Goal: Transaction & Acquisition: Purchase product/service

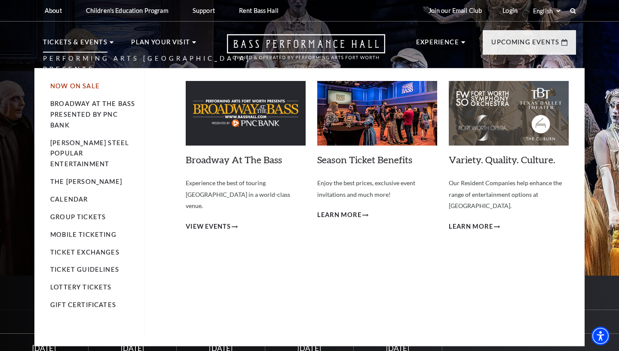
click at [71, 85] on link "Now On Sale" at bounding box center [74, 85] width 49 height 7
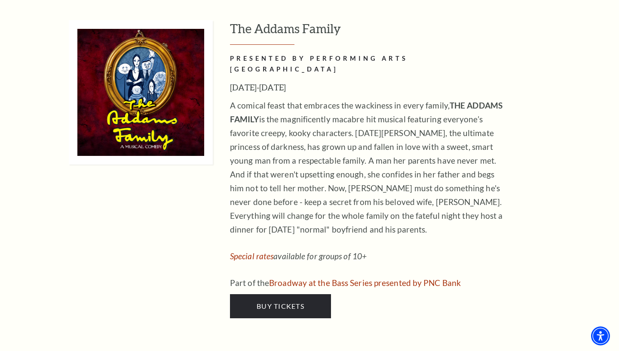
scroll to position [1336, 0]
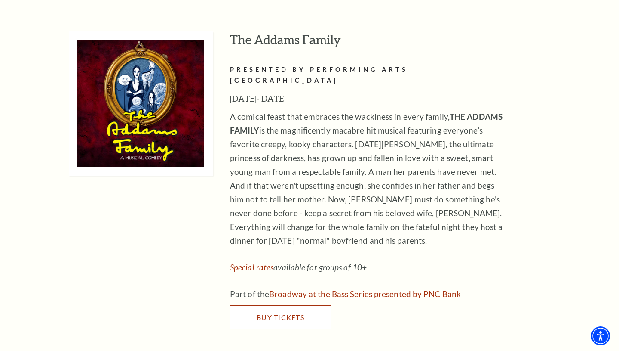
click at [283, 305] on link "Buy Tickets" at bounding box center [280, 317] width 101 height 24
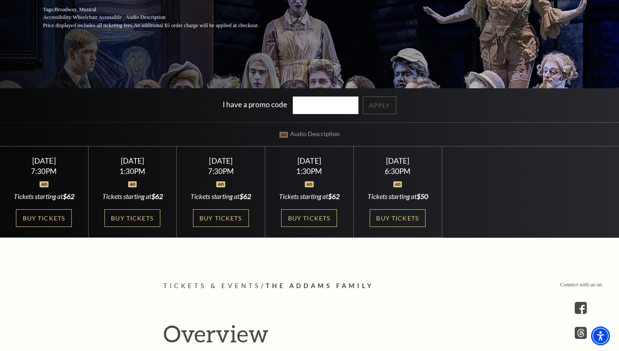
scroll to position [199, 0]
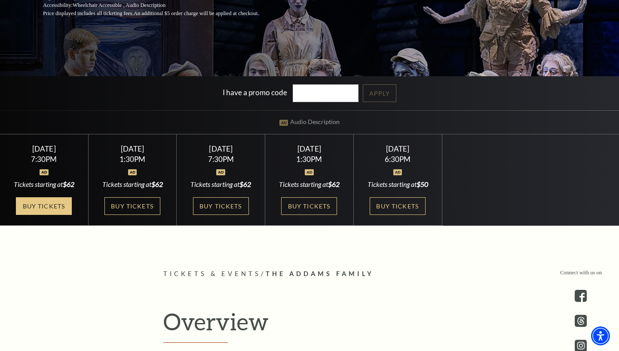
click at [49, 206] on link "Buy Tickets" at bounding box center [44, 206] width 56 height 18
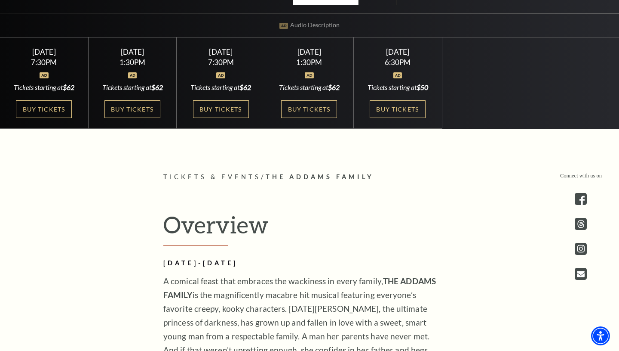
scroll to position [292, 0]
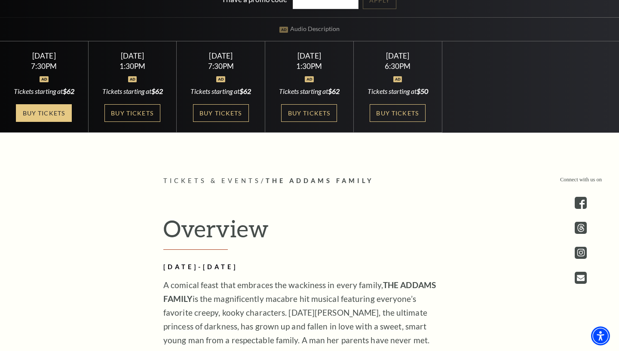
click at [52, 114] on link "Buy Tickets" at bounding box center [44, 113] width 56 height 18
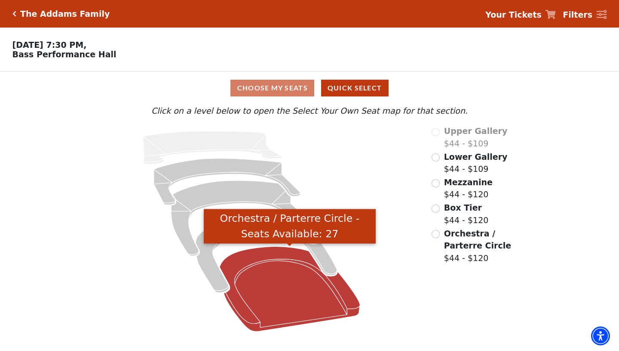
click at [266, 278] on icon "Orchestra / Parterre Circle - Seats Available: 27" at bounding box center [290, 288] width 140 height 85
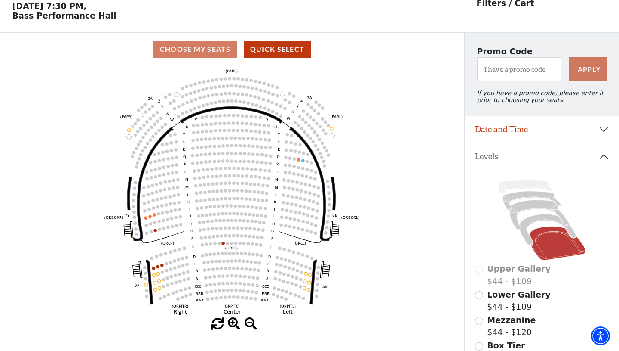
scroll to position [3, 0]
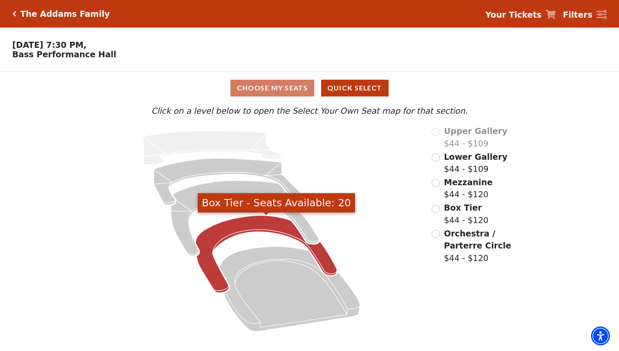
click at [236, 222] on icon "Box Tier - Seats Available: 20" at bounding box center [267, 254] width 142 height 77
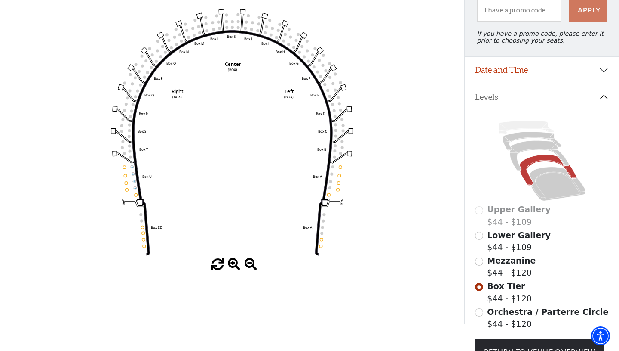
scroll to position [99, 0]
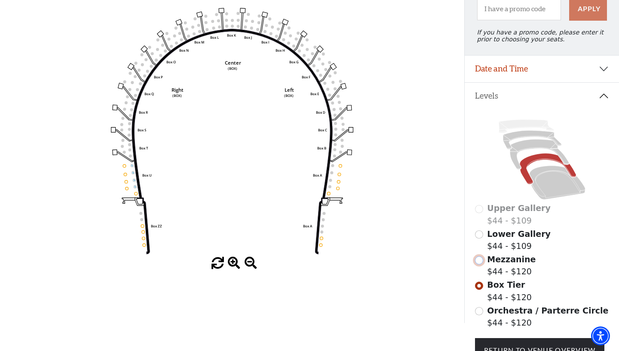
click at [480, 260] on input "Mezzanine$44 - $120\a" at bounding box center [479, 260] width 8 height 8
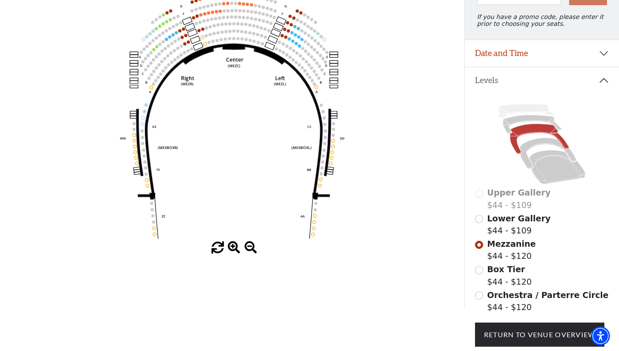
scroll to position [115, 0]
click at [479, 270] on input "Box Tier$44 - $120\a" at bounding box center [479, 269] width 8 height 8
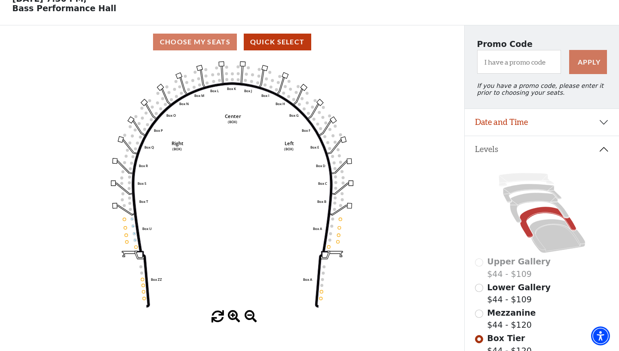
scroll to position [108, 0]
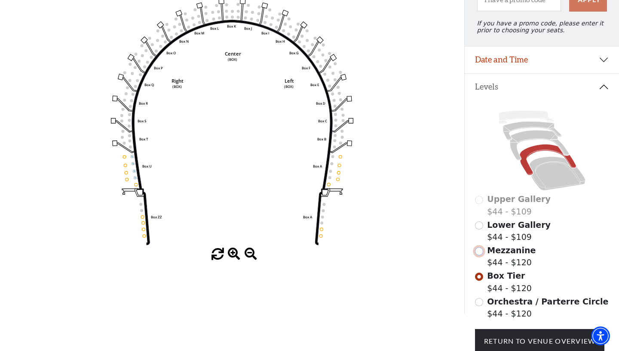
click at [480, 252] on input "Mezzanine$44 - $120\a" at bounding box center [479, 251] width 8 height 8
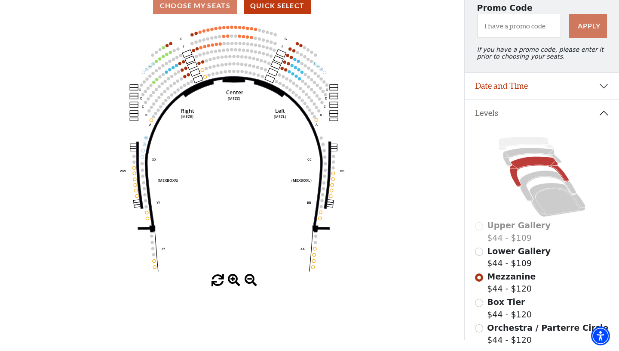
scroll to position [87, 0]
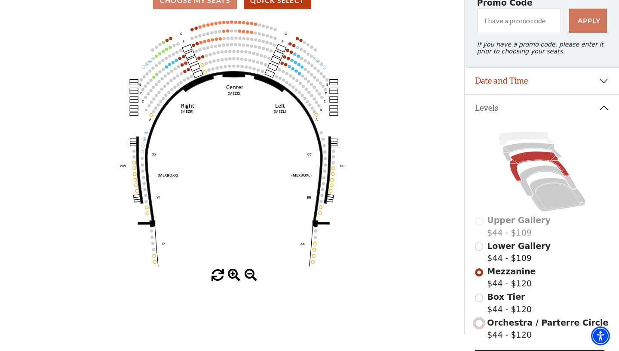
click at [480, 323] on input "Orchestra / Parterre Circle$44 - $120\a" at bounding box center [479, 323] width 8 height 8
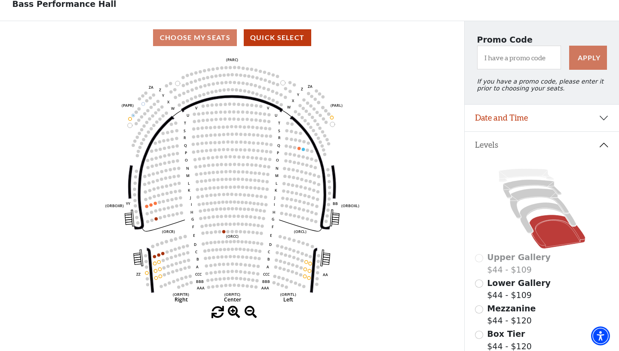
scroll to position [0, 0]
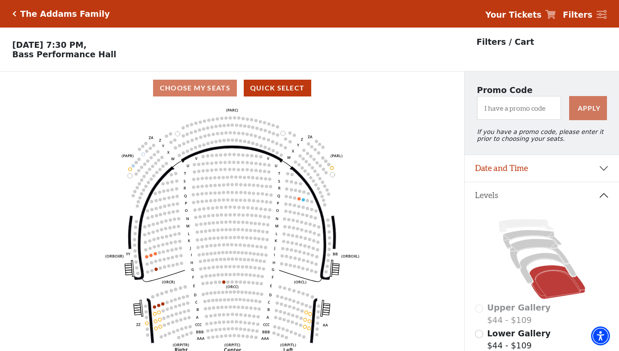
click at [12, 16] on icon "Click here to go back to filters" at bounding box center [14, 14] width 4 height 6
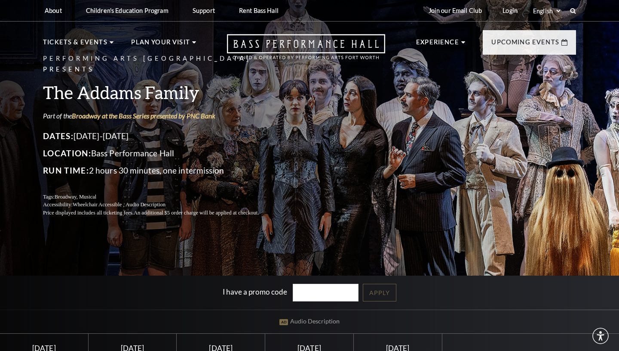
scroll to position [108, 0]
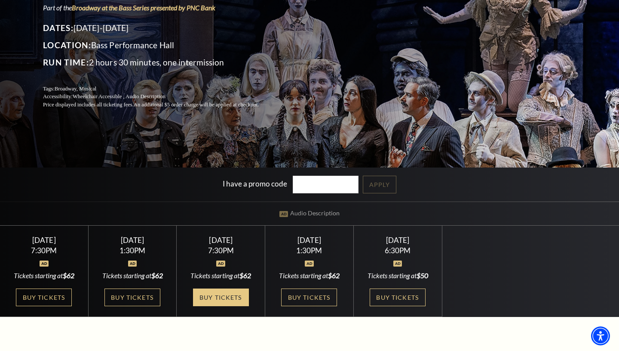
click at [235, 306] on link "Buy Tickets" at bounding box center [221, 297] width 56 height 18
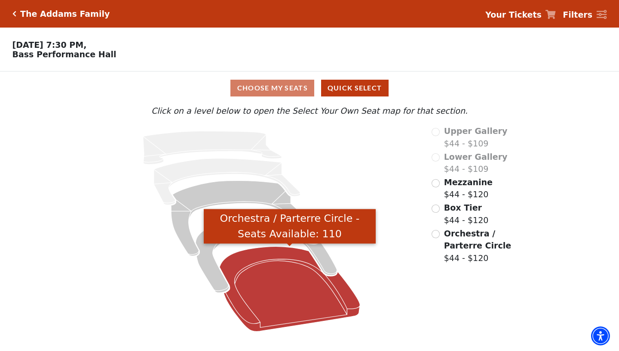
click at [270, 259] on icon "Orchestra / Parterre Circle - Seats Available: 110" at bounding box center [290, 288] width 140 height 85
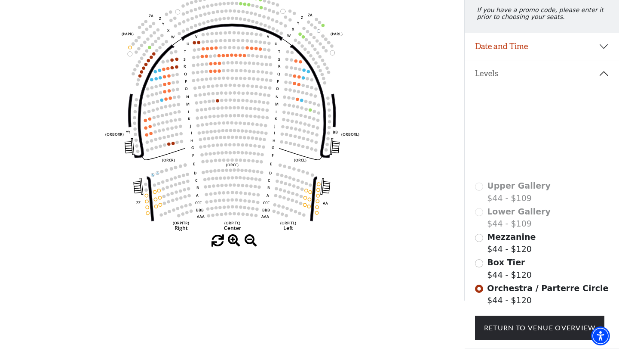
scroll to position [125, 0]
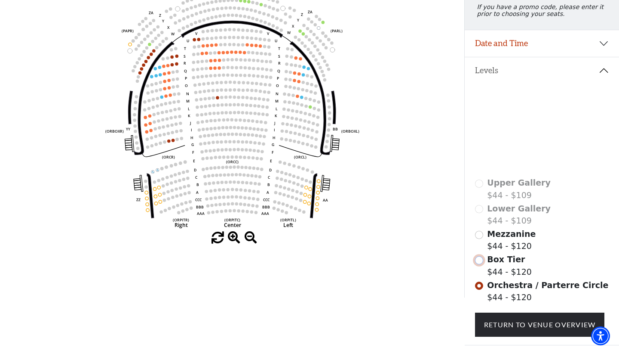
click at [480, 263] on input "Box Tier$44 - $120\a" at bounding box center [479, 260] width 8 height 8
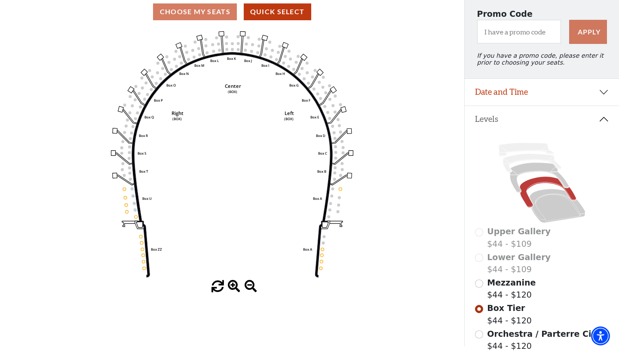
scroll to position [98, 0]
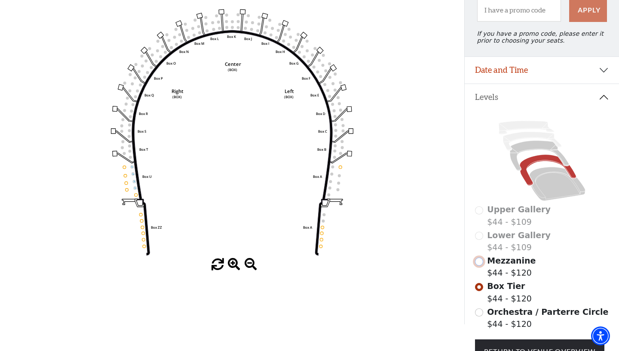
click at [480, 264] on input "Mezzanine$44 - $120\a" at bounding box center [479, 261] width 8 height 8
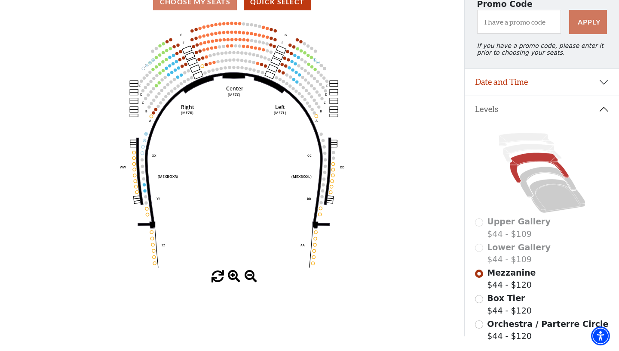
scroll to position [89, 0]
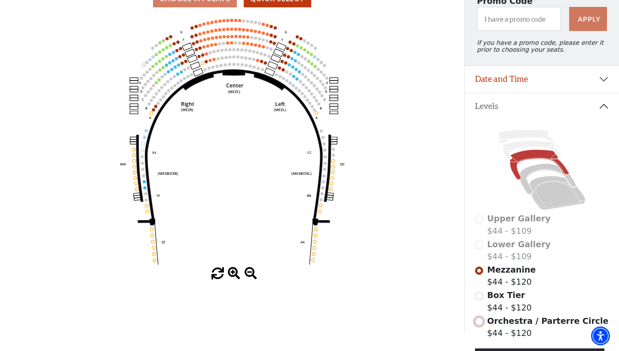
click at [480, 323] on input "Orchestra / Parterre Circle$44 - $120\a" at bounding box center [479, 321] width 8 height 8
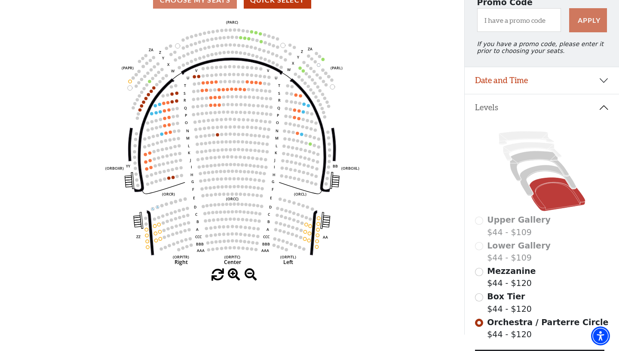
scroll to position [95, 0]
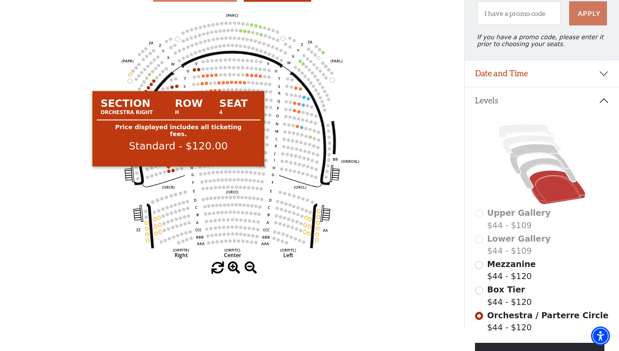
click at [169, 172] on circle at bounding box center [168, 170] width 3 height 3
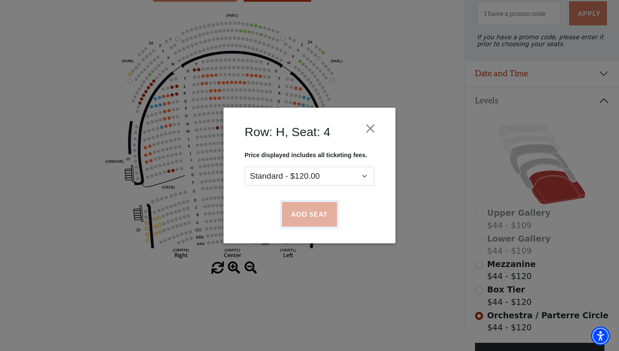
click at [326, 210] on button "Add Seat" at bounding box center [309, 214] width 55 height 24
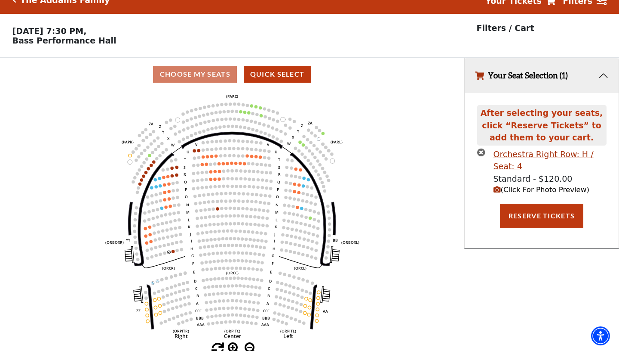
scroll to position [0, 0]
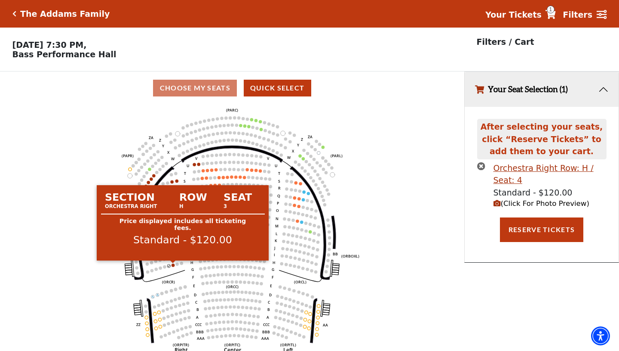
click at [174, 265] on circle at bounding box center [173, 264] width 3 height 3
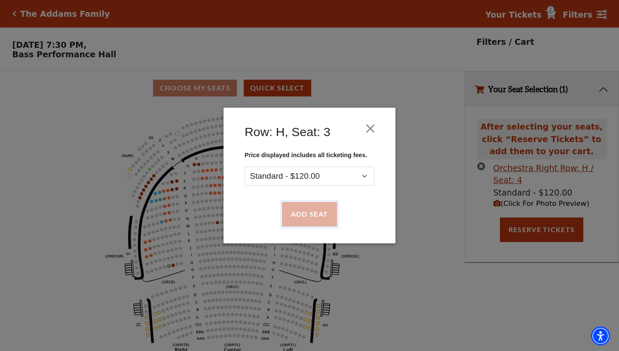
click at [320, 219] on button "Add Seat" at bounding box center [309, 214] width 55 height 24
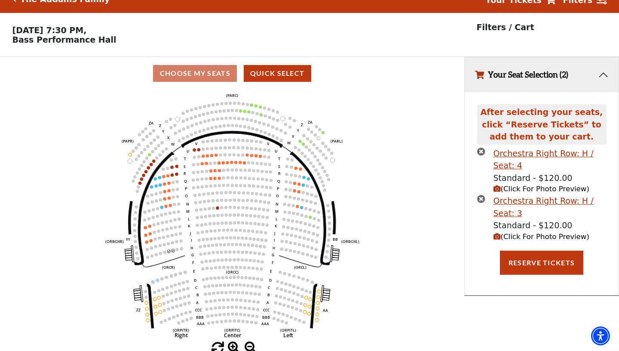
scroll to position [18, 0]
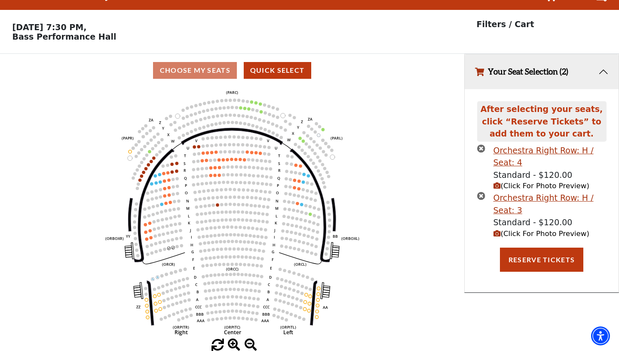
click at [501, 185] on span "(Click For Photo Preview)" at bounding box center [542, 186] width 96 height 8
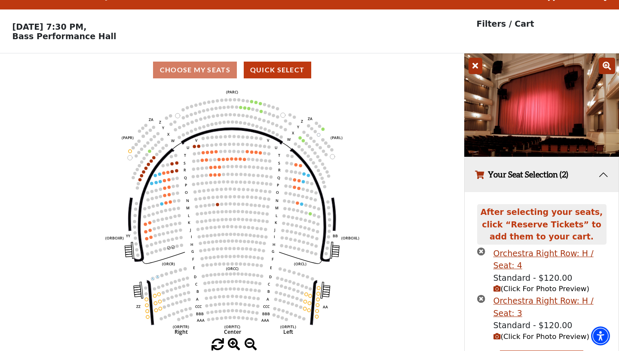
click at [474, 65] on icon at bounding box center [476, 66] width 14 height 16
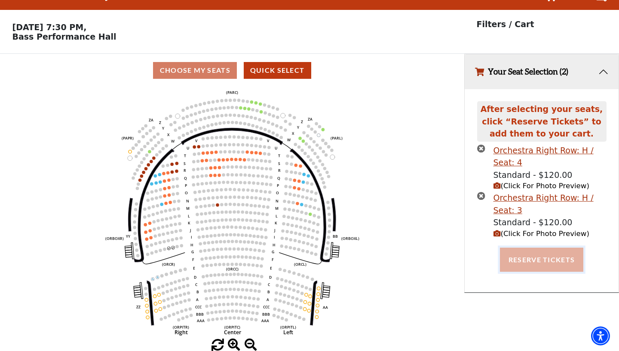
click at [542, 263] on button "Reserve Tickets" at bounding box center [541, 259] width 83 height 24
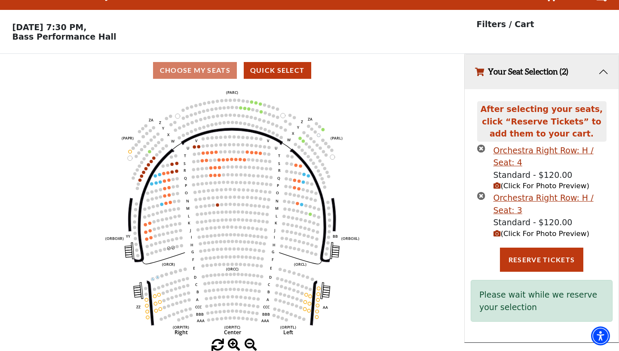
click at [513, 233] on span "(Click For Photo Preview)" at bounding box center [542, 233] width 96 height 8
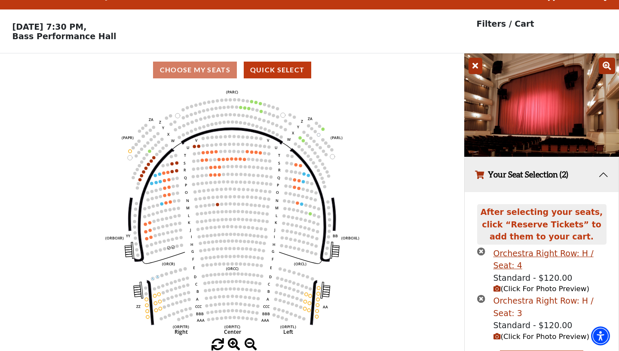
click at [521, 302] on div "Orchestra Right Row: H / Seat: 3" at bounding box center [550, 306] width 113 height 25
click at [610, 64] on icon at bounding box center [607, 66] width 16 height 16
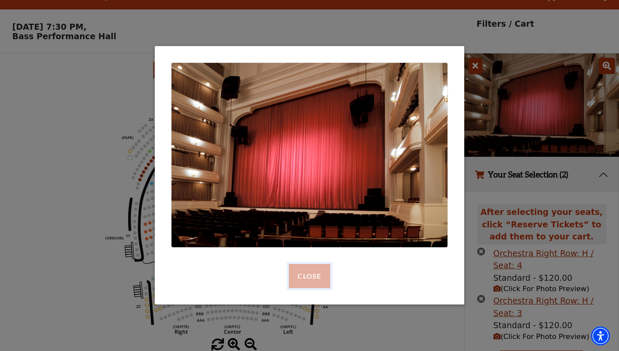
click at [311, 280] on button "Close" at bounding box center [309, 276] width 41 height 24
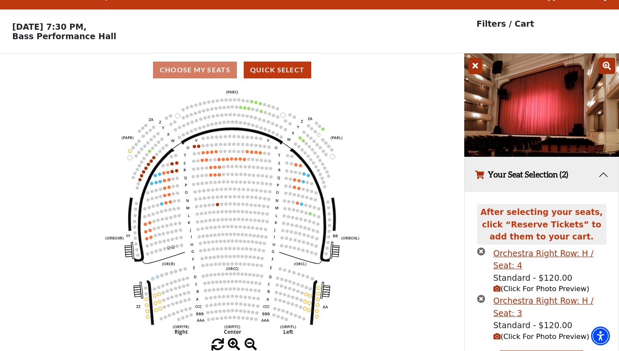
scroll to position [113, 0]
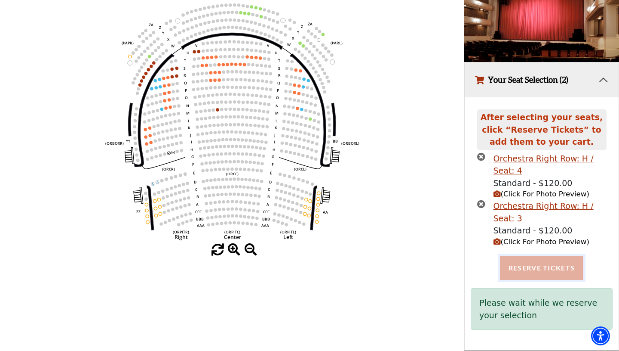
click at [552, 270] on button "Reserve Tickets" at bounding box center [541, 268] width 83 height 24
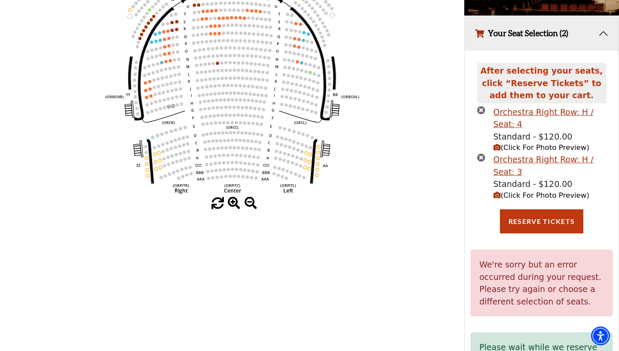
scroll to position [203, 0]
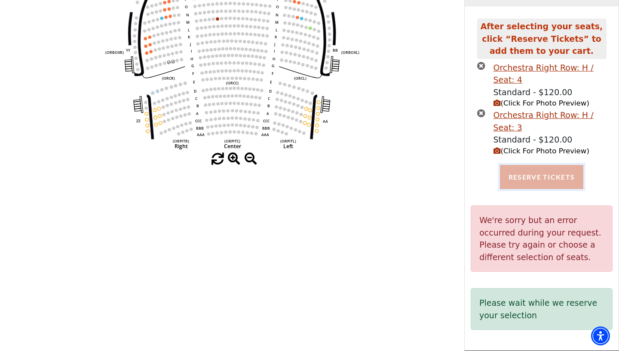
click at [527, 175] on button "Reserve Tickets" at bounding box center [541, 177] width 83 height 24
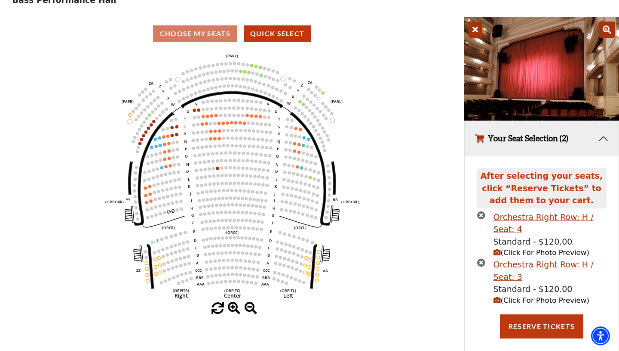
scroll to position [0, 0]
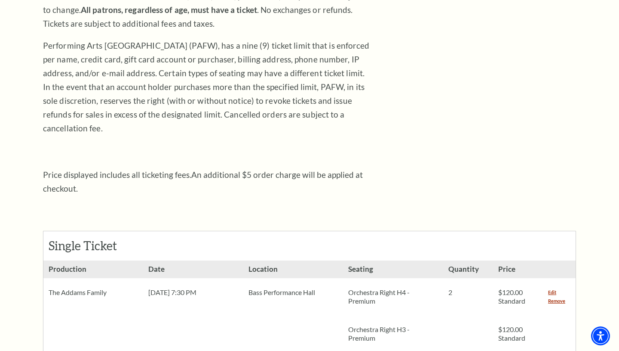
scroll to position [197, 0]
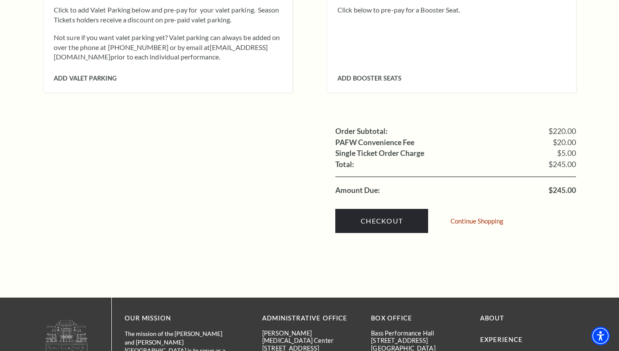
scroll to position [793, 0]
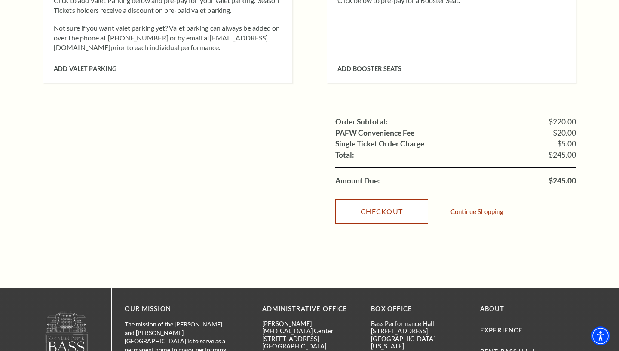
click at [380, 207] on link "Checkout" at bounding box center [382, 211] width 93 height 24
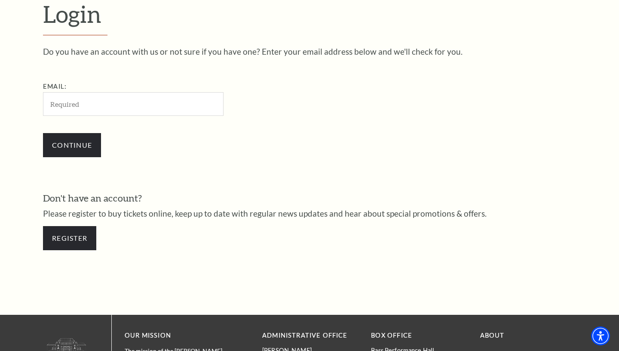
click at [138, 107] on input "Email:" at bounding box center [133, 104] width 181 height 24
type input "Carynnesutton23@gmail.com"
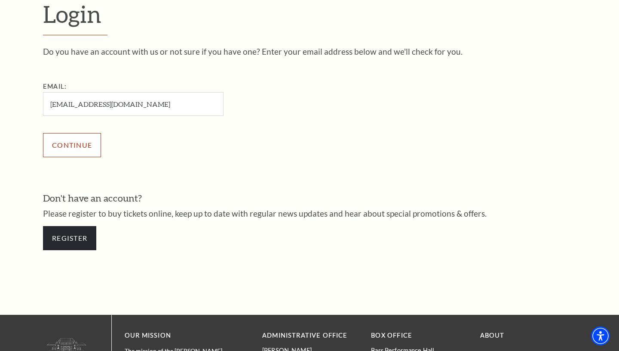
click at [92, 139] on input "Continue" at bounding box center [72, 145] width 58 height 24
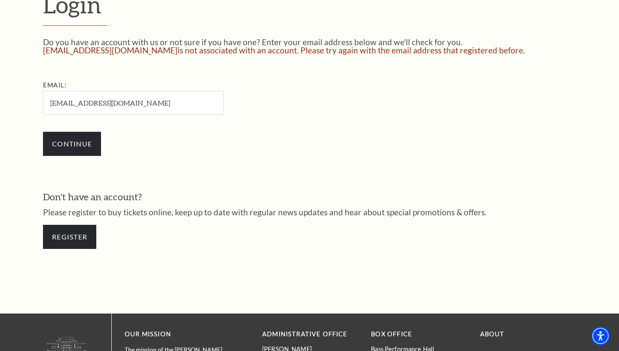
scroll to position [263, 0]
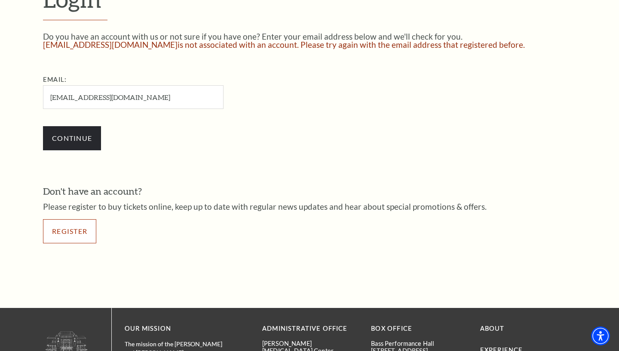
click at [79, 225] on link "Register" at bounding box center [69, 231] width 53 height 24
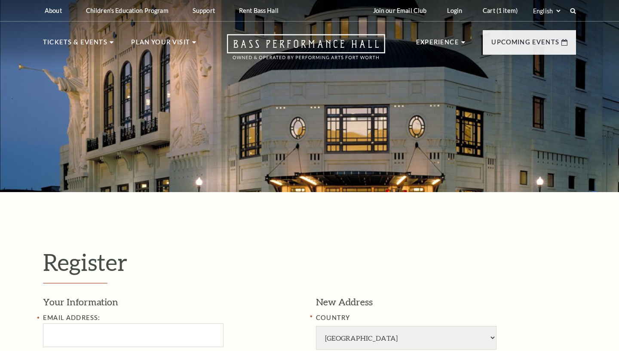
select select "1"
select select "[GEOGRAPHIC_DATA]"
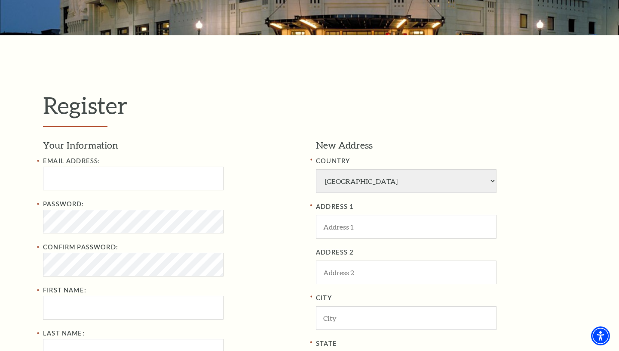
scroll to position [163, 0]
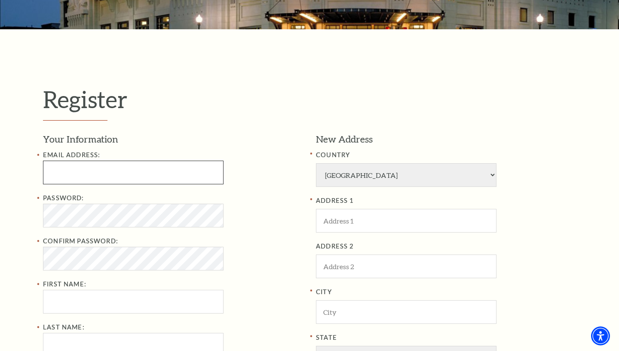
click at [168, 169] on input "Email Address:" at bounding box center [133, 172] width 181 height 24
type input "[EMAIL_ADDRESS][DOMAIN_NAME]"
click at [81, 287] on label "First Name:" at bounding box center [64, 283] width 43 height 7
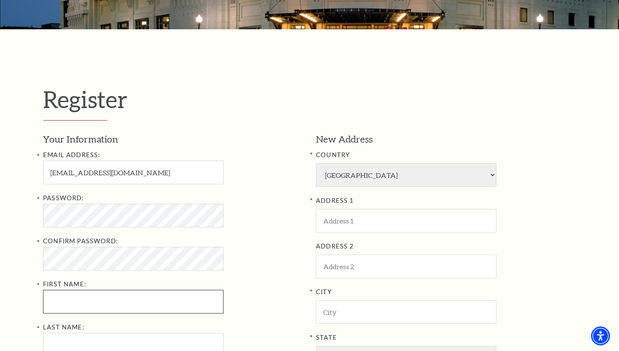
click at [81, 289] on input "First Name:" at bounding box center [133, 301] width 181 height 24
click at [81, 296] on input "First Name:" at bounding box center [133, 301] width 181 height 24
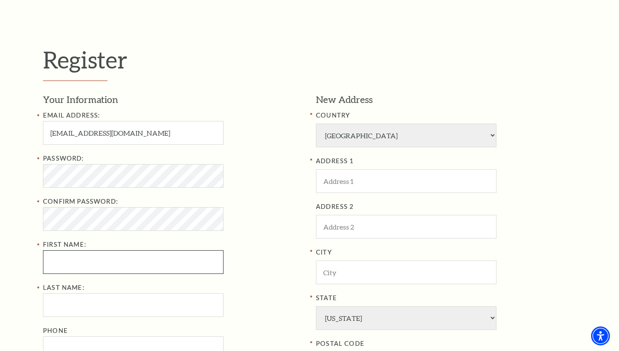
scroll to position [203, 0]
click at [95, 266] on input "First Name:" at bounding box center [133, 261] width 181 height 24
type input "Carynne"
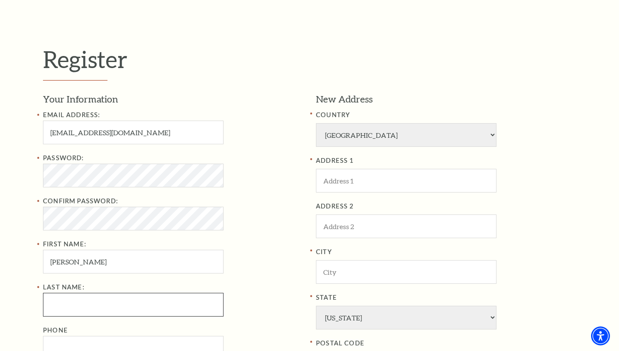
click at [95, 298] on input "Last Name:" at bounding box center [133, 305] width 181 height 24
type input "Sutton"
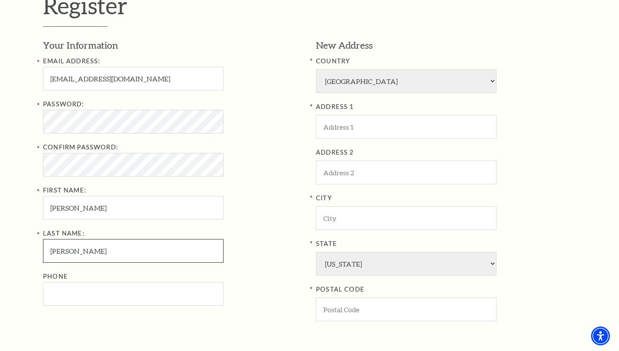
scroll to position [275, 0]
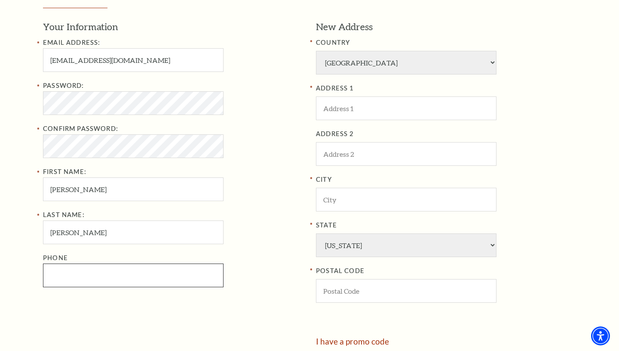
click at [91, 278] on input "Phone" at bounding box center [133, 275] width 181 height 24
type input "469-999-7252"
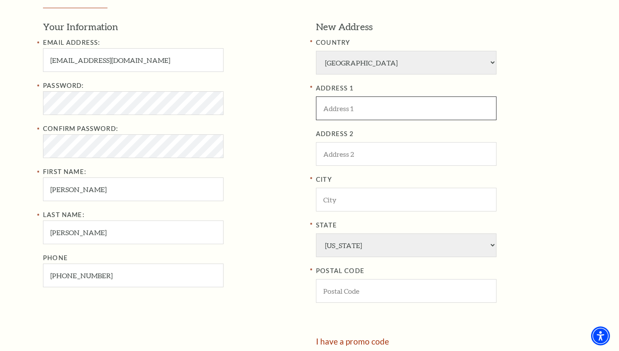
click at [372, 107] on input "ADDRESS 1" at bounding box center [406, 108] width 181 height 24
type input "637 Samuels Ave"
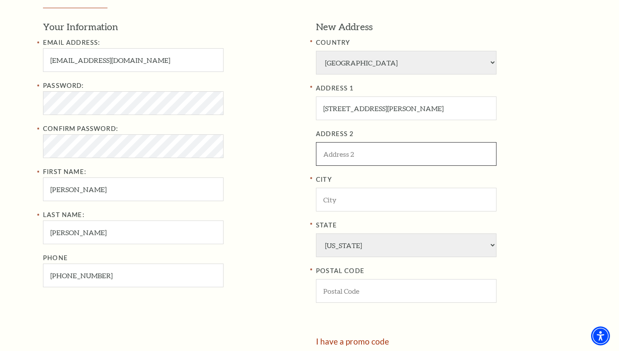
click at [348, 150] on input "ADDRESS 2" at bounding box center [406, 154] width 181 height 24
type input "4046"
click at [359, 203] on input "City" at bounding box center [406, 200] width 181 height 24
type input "f"
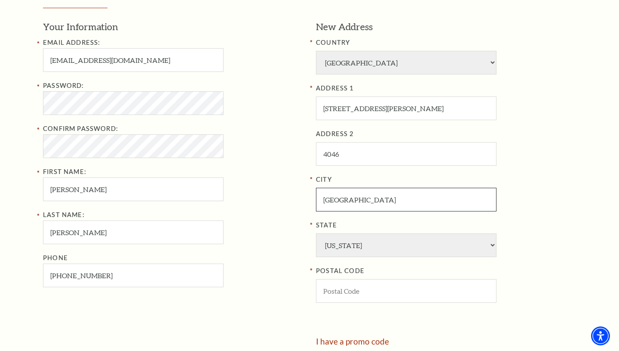
type input "Fort Worth"
click at [377, 293] on input "POSTAL CODE" at bounding box center [406, 291] width 181 height 24
type input "76102"
click at [538, 287] on div "POSTAL CODE 76102" at bounding box center [446, 283] width 260 height 37
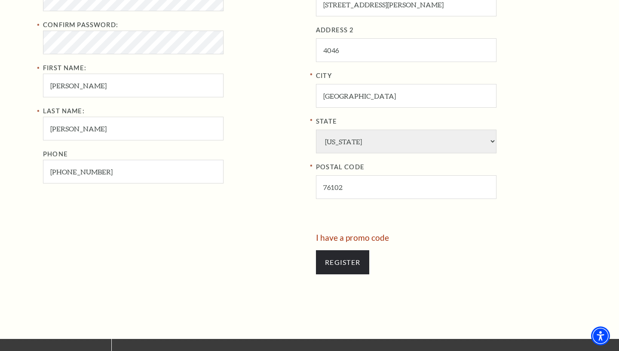
scroll to position [397, 0]
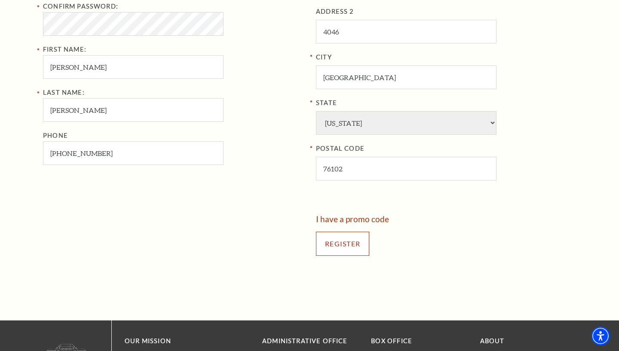
click at [358, 246] on input "Register" at bounding box center [342, 243] width 53 height 24
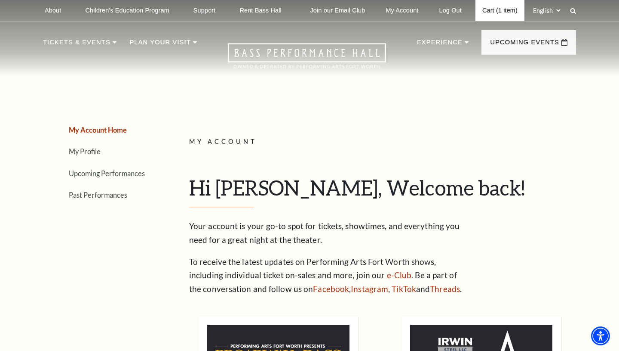
click at [514, 11] on link "Cart (1 item)" at bounding box center [500, 10] width 49 height 21
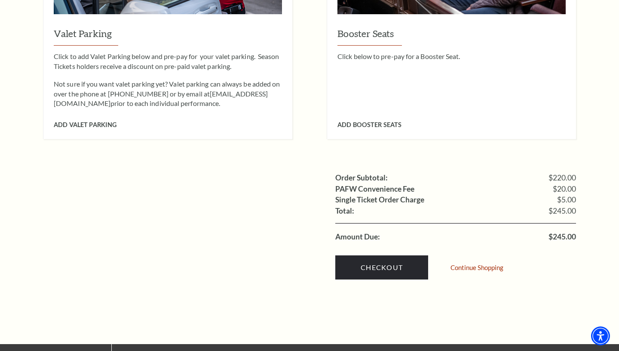
scroll to position [780, 0]
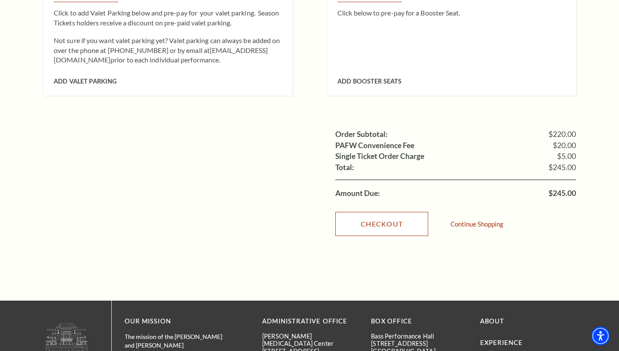
click at [381, 212] on link "Checkout" at bounding box center [382, 224] width 93 height 24
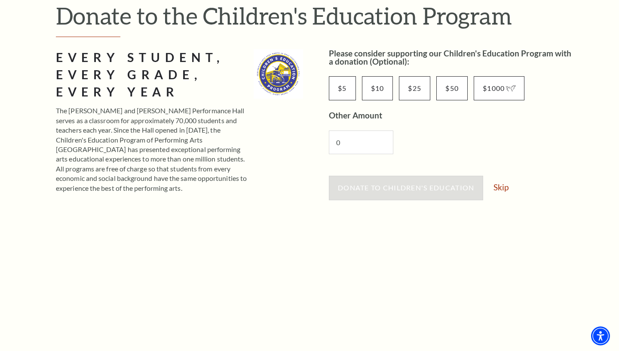
scroll to position [108, 0]
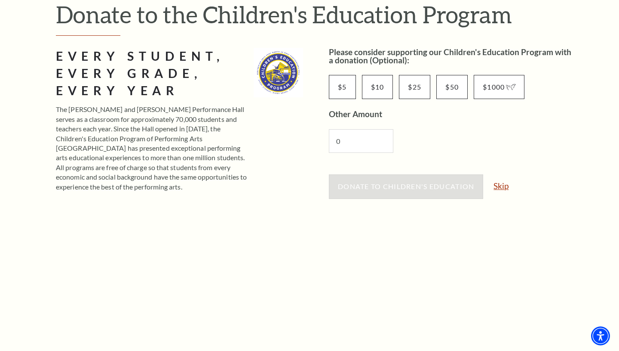
click at [502, 187] on link "Skip" at bounding box center [501, 186] width 15 height 8
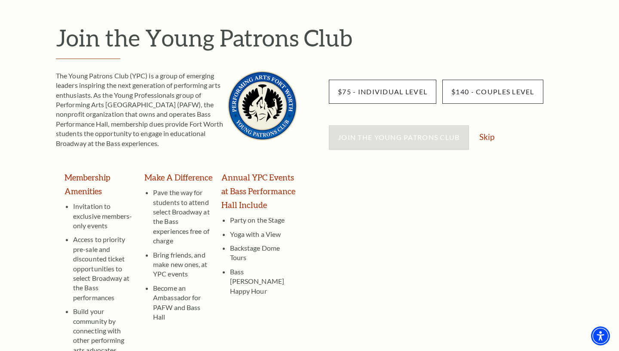
scroll to position [84, 0]
click at [492, 136] on link "Skip" at bounding box center [487, 137] width 15 height 8
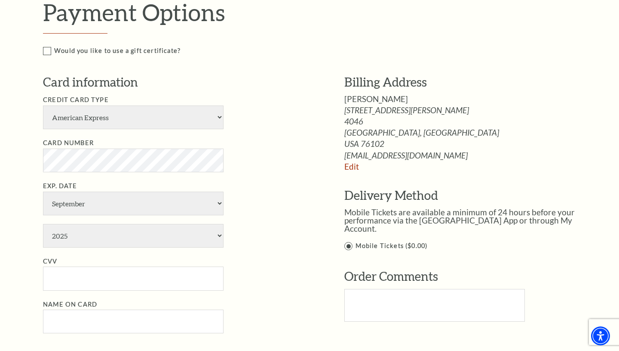
scroll to position [410, 0]
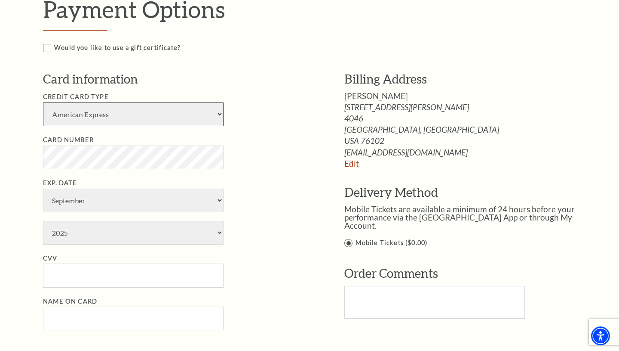
click at [180, 118] on select "American Express Visa Master Card Discover" at bounding box center [133, 114] width 181 height 24
select select "24"
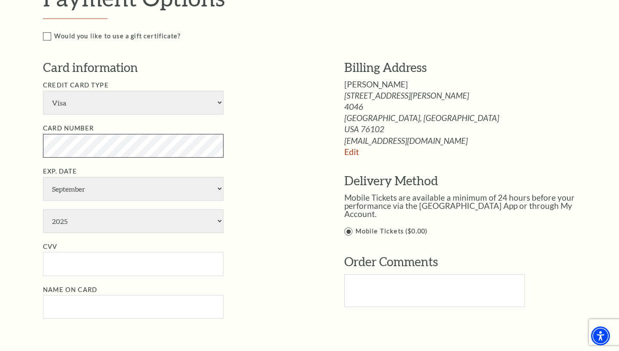
scroll to position [422, 0]
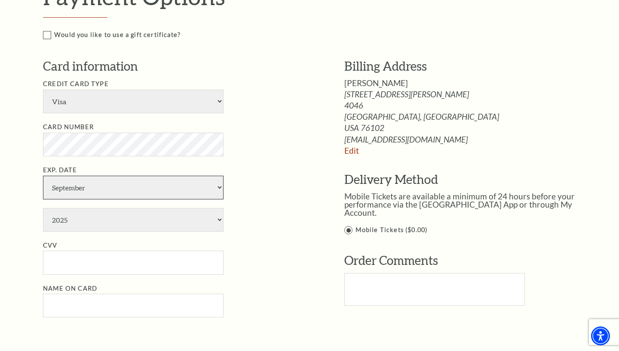
click at [82, 190] on select "January February March April May June July August September October November De…" at bounding box center [133, 188] width 181 height 24
click at [78, 214] on select "2025 2026 2027 2028 2029 2030 2031 2032 2033 2034" at bounding box center [133, 220] width 181 height 24
select select "2030"
click at [282, 256] on li "CVV" at bounding box center [181, 257] width 276 height 34
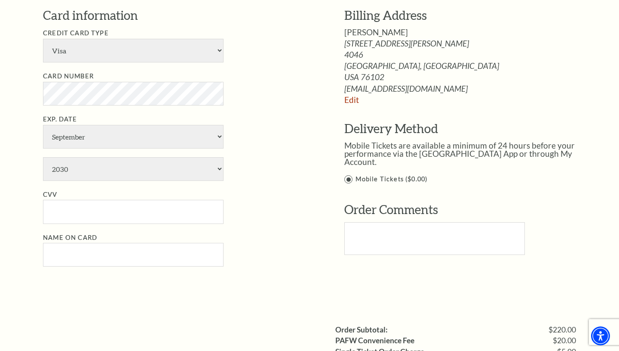
scroll to position [491, 0]
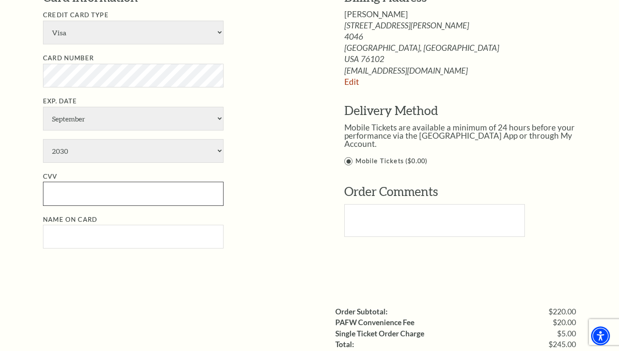
click at [177, 194] on input "CVV" at bounding box center [133, 194] width 181 height 24
type input "999"
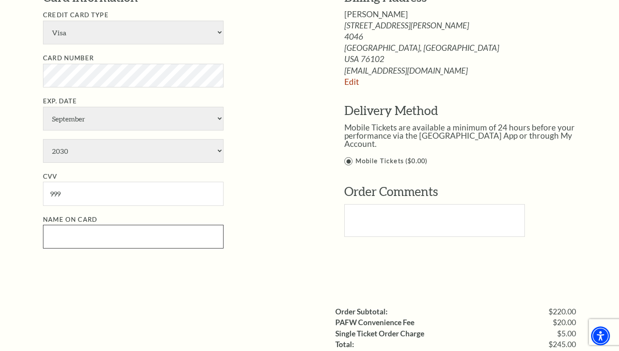
click at [155, 234] on input "Name on Card" at bounding box center [133, 237] width 181 height 24
type input "Corbin Scherer"
click at [166, 283] on div "Payment Options Would you like to use a gift certificate? Gift Certificate Numb…" at bounding box center [319, 102] width 552 height 376
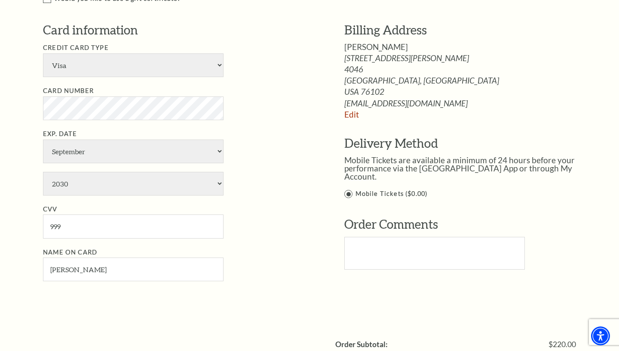
scroll to position [458, 0]
click at [355, 115] on link "Edit" at bounding box center [352, 115] width 15 height 10
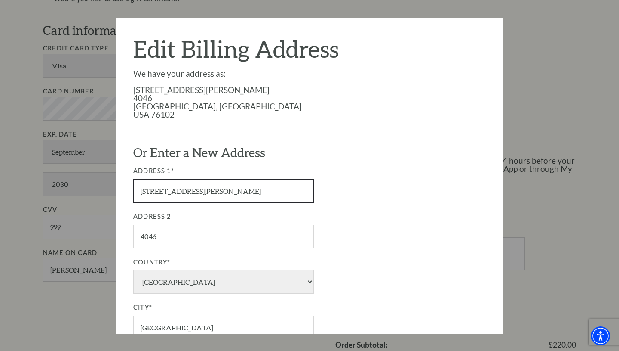
drag, startPoint x: 230, startPoint y: 189, endPoint x: 125, endPoint y: 188, distance: 105.4
click at [125, 188] on div "Edit Billing Address We have your address as: 637 Samuels Ave 4046 Fort Worth, …" at bounding box center [309, 176] width 387 height 316
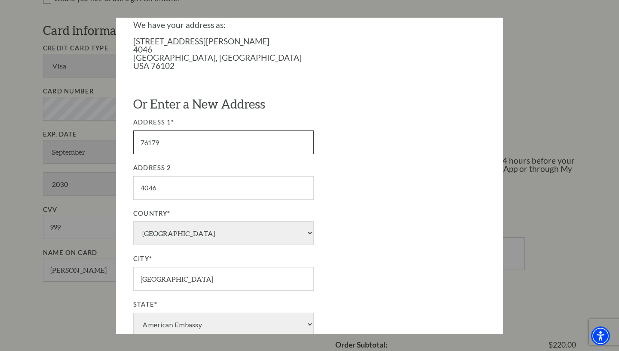
scroll to position [56, 0]
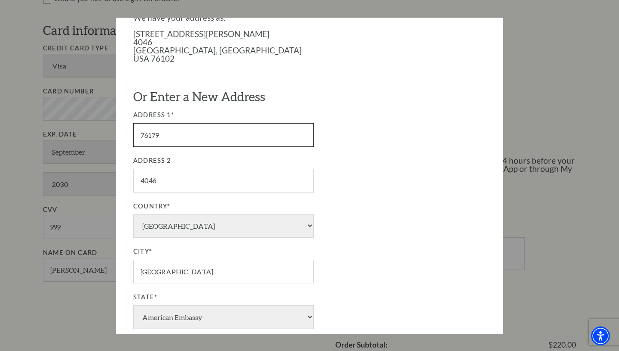
type input "76179"
drag, startPoint x: 203, startPoint y: 180, endPoint x: 137, endPoint y: 180, distance: 65.8
click at [137, 180] on input "4046" at bounding box center [223, 181] width 181 height 24
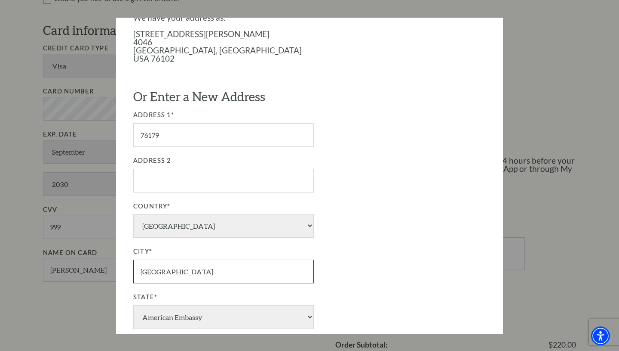
drag, startPoint x: 198, startPoint y: 272, endPoint x: 82, endPoint y: 262, distance: 116.6
click at [82, 262] on div "Payment Options Would you like to use a gift certificate? Gift Certificate Numb…" at bounding box center [319, 127] width 552 height 360
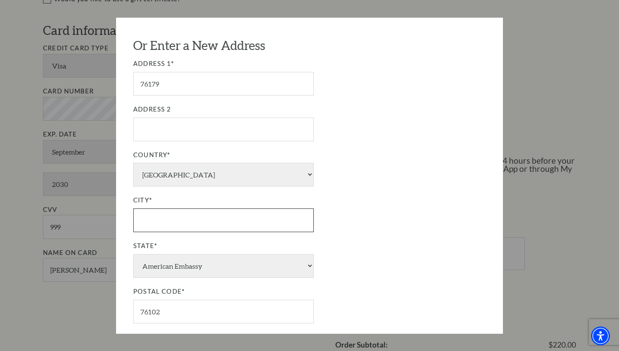
scroll to position [110, 0]
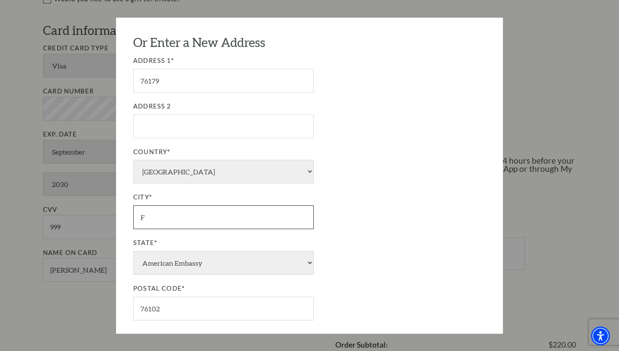
type input "Fort Worth"
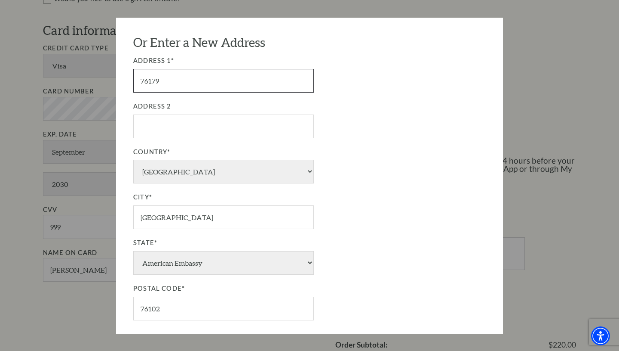
click at [239, 84] on input "76179" at bounding box center [223, 81] width 181 height 24
drag, startPoint x: 177, startPoint y: 79, endPoint x: 135, endPoint y: 78, distance: 42.6
click at [135, 78] on input "76179" at bounding box center [223, 81] width 181 height 24
type input "76179"
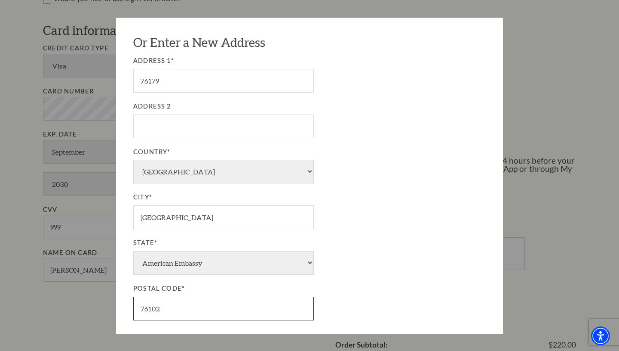
click at [177, 308] on input "76102" at bounding box center [223, 308] width 181 height 24
drag, startPoint x: 175, startPoint y: 308, endPoint x: 122, endPoint y: 307, distance: 52.9
click at [122, 307] on div "Edit Billing Address We have your address as: 637 Samuels Ave 4046 Fort Worth, …" at bounding box center [309, 176] width 387 height 316
paste input "79"
type input "76179"
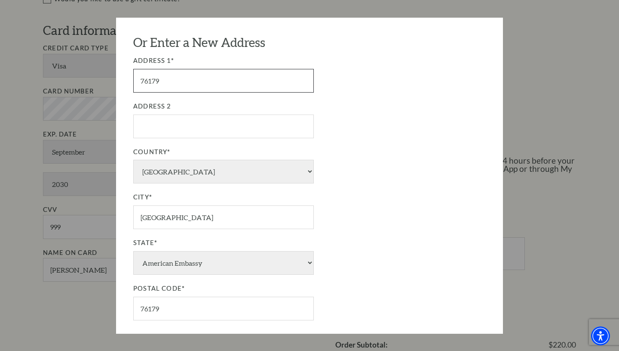
drag, startPoint x: 190, startPoint y: 79, endPoint x: 113, endPoint y: 74, distance: 77.1
click at [113, 74] on div "Payment Options Would you like to use a gift certificate? Gift Certificate Numb…" at bounding box center [319, 127] width 552 height 360
type input "9521 Thorncrown Lane"
click at [388, 191] on fieldset "Address 1* 9521 Thorncrown Lane Address 2 Country* USA Albania Algeria Andorra …" at bounding box center [273, 192] width 280 height 274
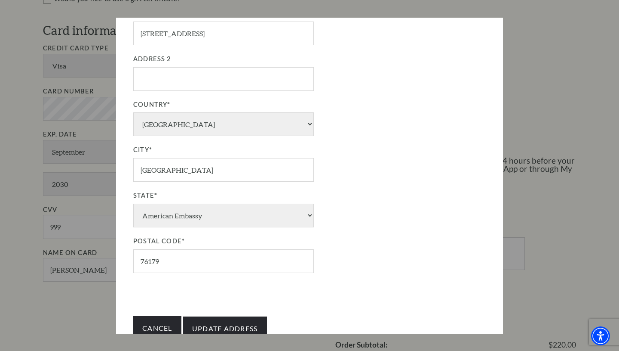
scroll to position [191, 0]
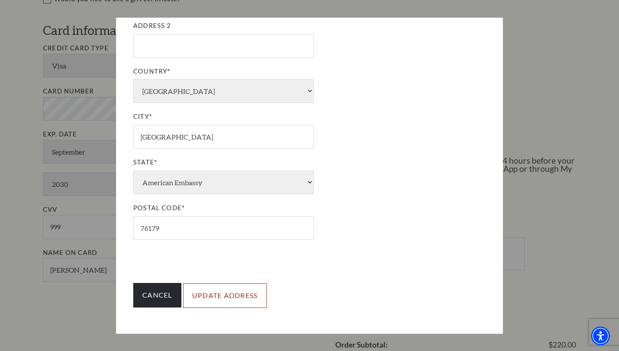
click at [219, 294] on input "Update Address" at bounding box center [225, 295] width 84 height 24
type input "Update Address"
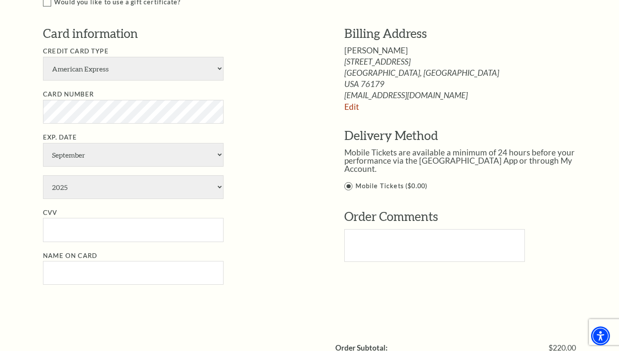
scroll to position [455, 0]
click at [113, 232] on input "CVV" at bounding box center [133, 230] width 181 height 24
type input "999"
click at [92, 185] on select "2025 2026 2027 2028 2029 2030 2031 2032 2033 2034" at bounding box center [133, 188] width 181 height 24
select select "2030"
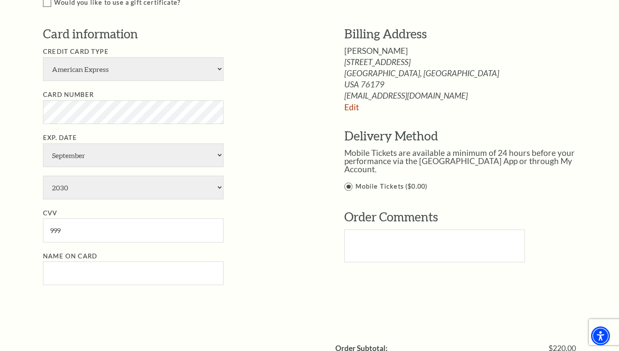
click at [276, 280] on li "Name on Card" at bounding box center [181, 268] width 276 height 34
click at [211, 277] on input "Name on Card" at bounding box center [133, 273] width 181 height 24
type input "[PERSON_NAME]"
click at [307, 293] on div "Card information Credit Card Type American Express Visa Master Card Discover Ca…" at bounding box center [181, 159] width 276 height 268
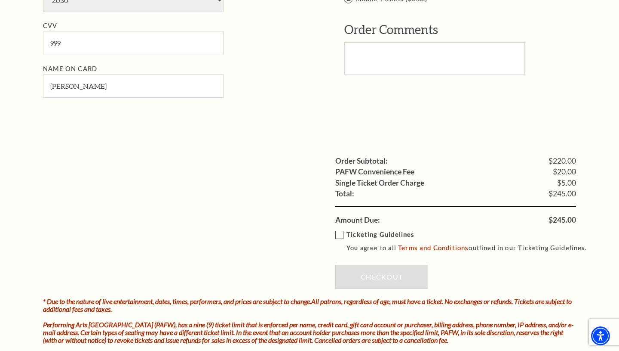
scroll to position [651, 0]
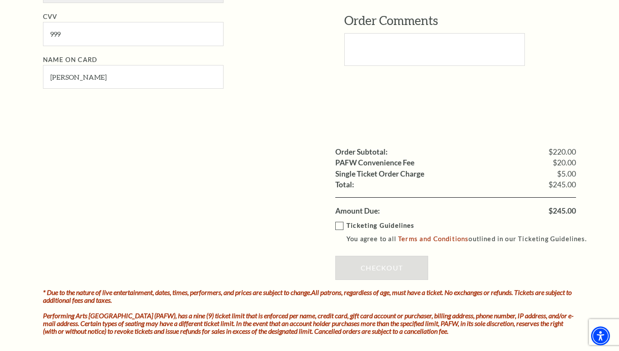
click at [340, 228] on label "Ticketing Guidelines You agree to all Terms and Conditions outlined in our Tick…" at bounding box center [465, 232] width 259 height 24
click at [0, 0] on input "Ticketing Guidelines You agree to all Terms and Conditions outlined in our Tick…" at bounding box center [0, 0] width 0 height 0
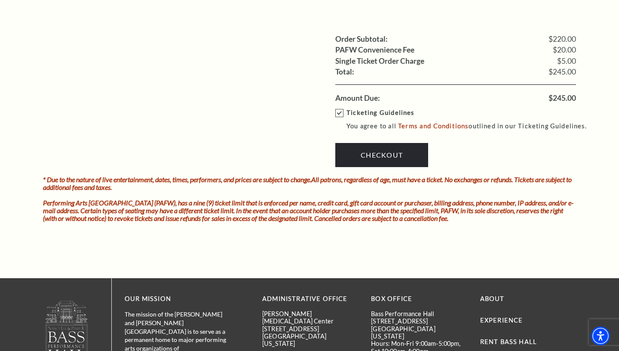
scroll to position [769, 0]
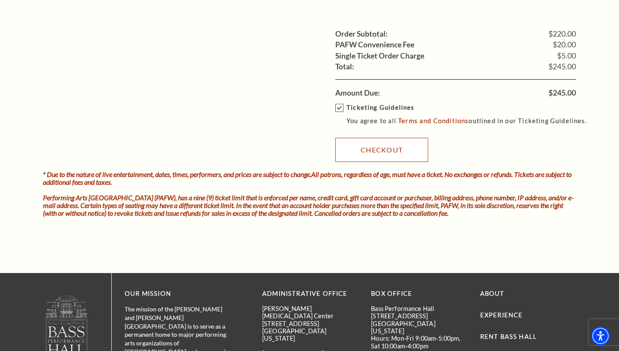
click at [369, 146] on link "Checkout" at bounding box center [382, 150] width 93 height 24
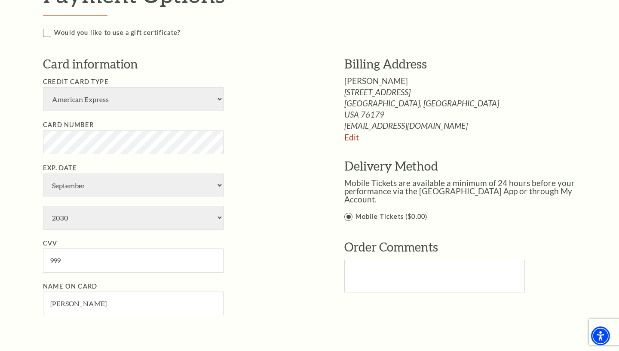
scroll to position [428, 0]
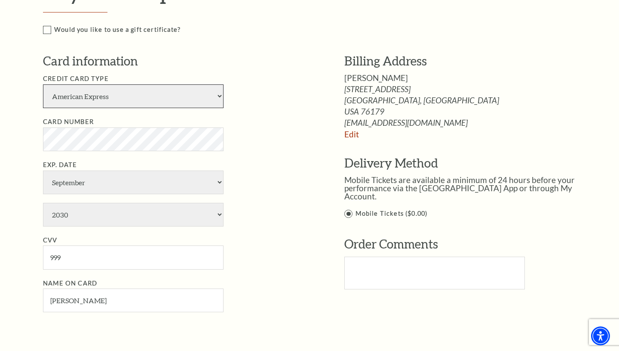
click at [191, 102] on select "American Express Visa Master Card Discover" at bounding box center [133, 96] width 181 height 24
select select "24"
click at [292, 155] on ul "Credit Card Type American Express Visa Master Card Discover Card Number Exp. Da…" at bounding box center [181, 193] width 276 height 239
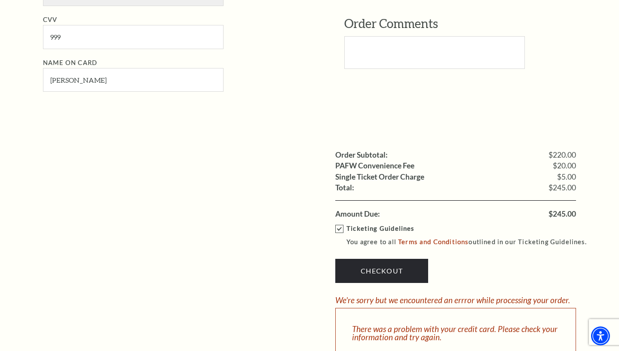
scroll to position [648, 0]
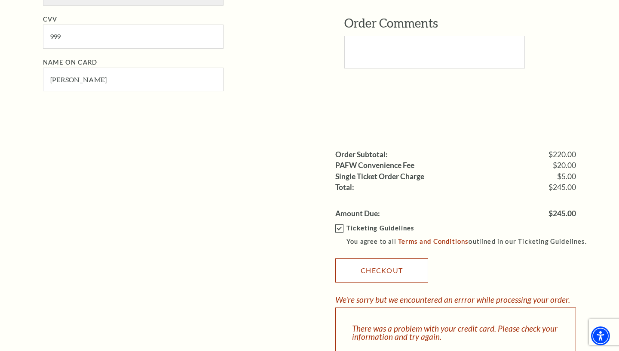
click at [410, 282] on link "Checkout" at bounding box center [382, 270] width 93 height 24
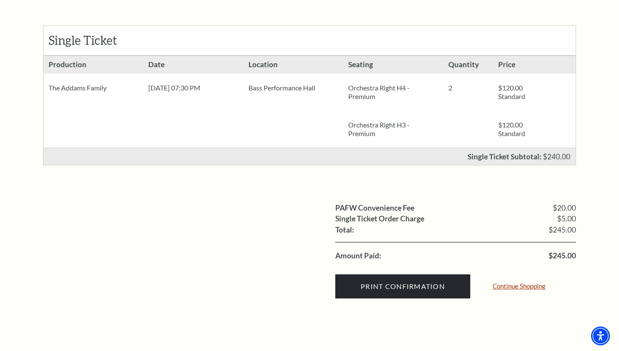
scroll to position [161, 0]
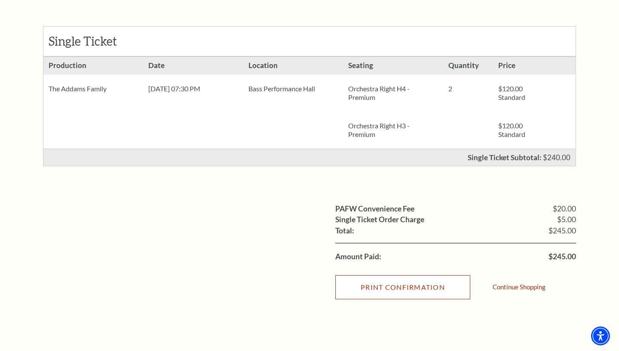
click input "Print Confirmation"
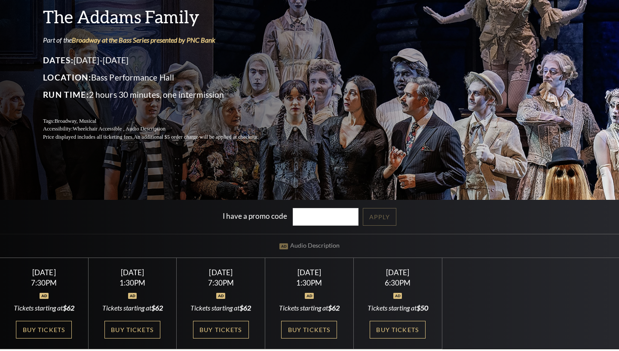
scroll to position [110, 0]
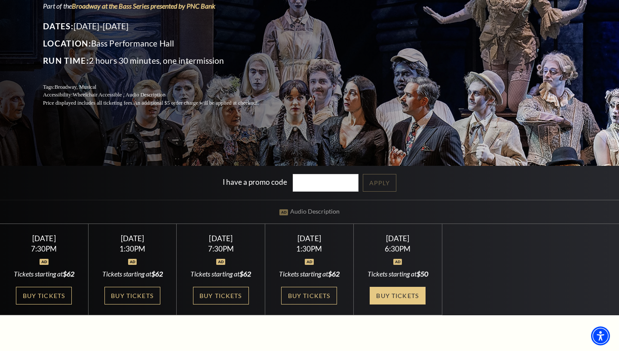
click at [396, 296] on link "Buy Tickets" at bounding box center [398, 295] width 56 height 18
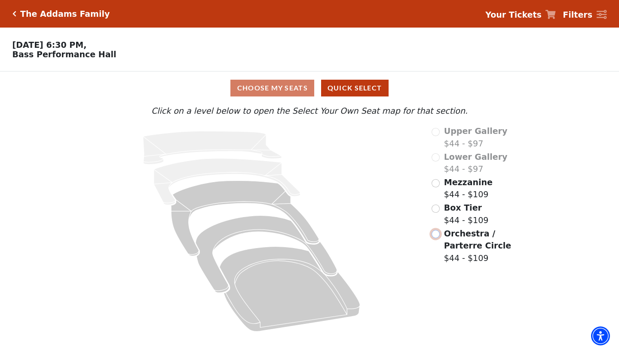
click at [435, 237] on input "Orchestra / Parterre Circle$44 - $109\a" at bounding box center [436, 234] width 8 height 8
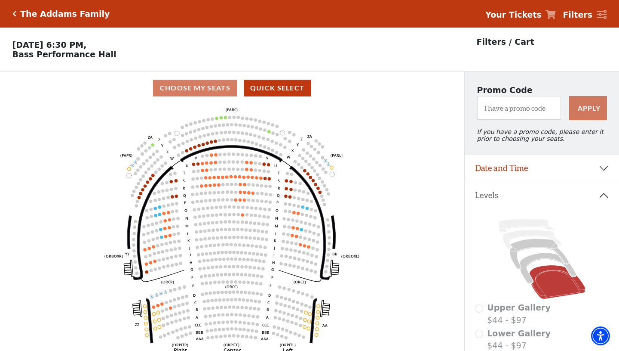
scroll to position [40, 0]
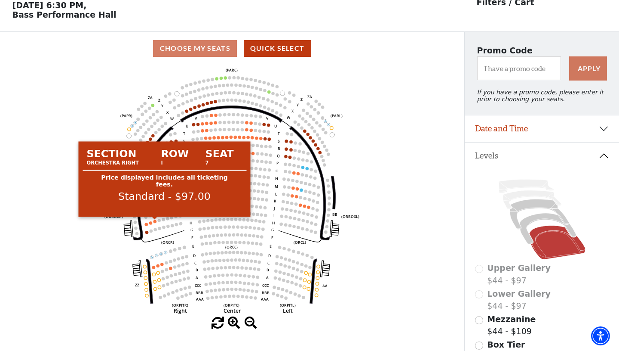
click at [155, 221] on circle at bounding box center [155, 220] width 3 height 3
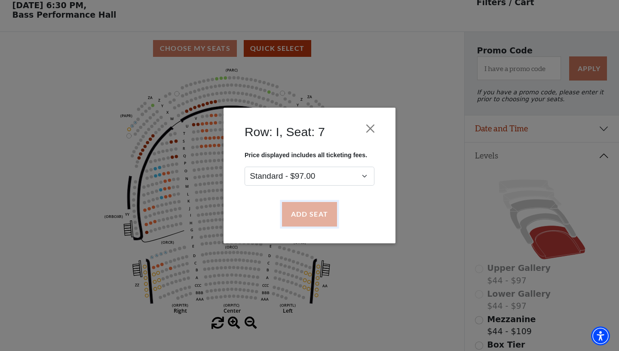
click at [308, 214] on button "Add Seat" at bounding box center [309, 214] width 55 height 24
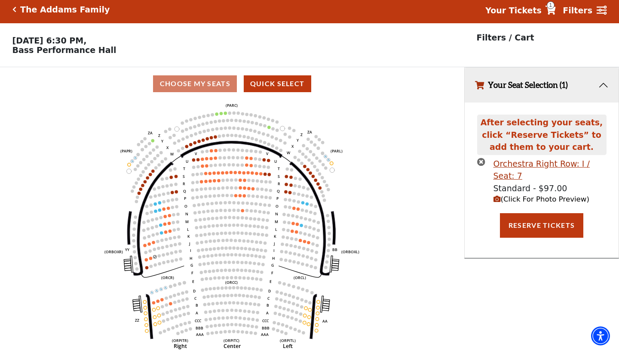
scroll to position [0, 0]
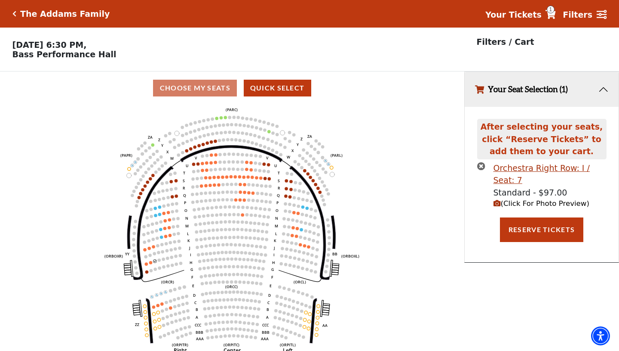
click at [518, 199] on span "(Click For Photo Preview)" at bounding box center [542, 203] width 96 height 8
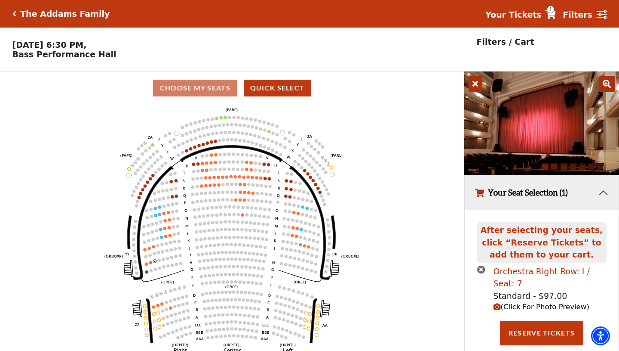
click at [605, 88] on icon at bounding box center [607, 84] width 16 height 16
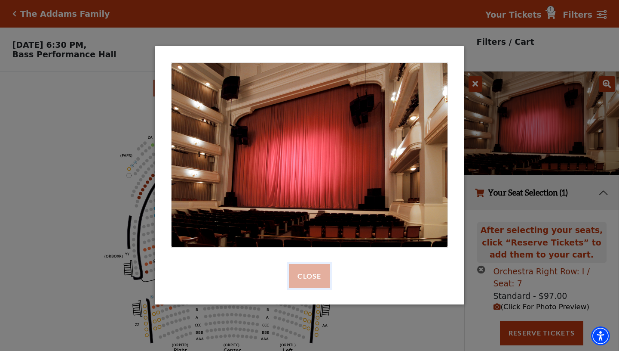
click at [306, 280] on button "Close" at bounding box center [309, 276] width 41 height 24
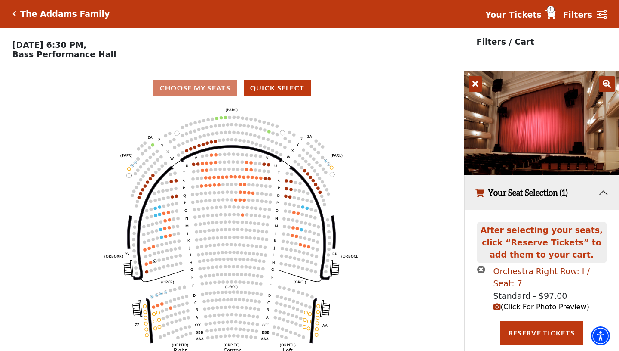
click at [478, 81] on icon at bounding box center [476, 84] width 14 height 16
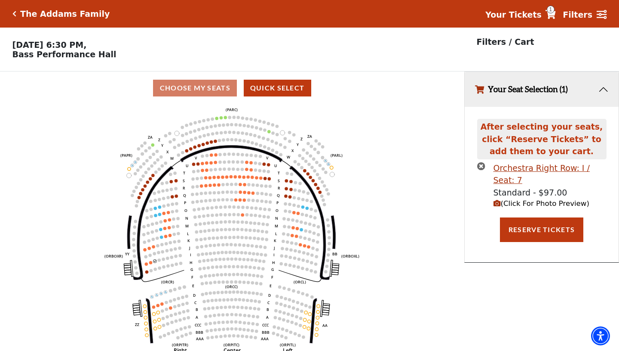
click at [481, 165] on icon "times-circle" at bounding box center [481, 166] width 8 height 8
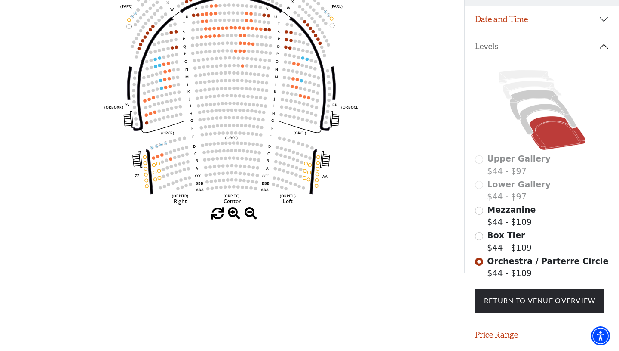
scroll to position [155, 0]
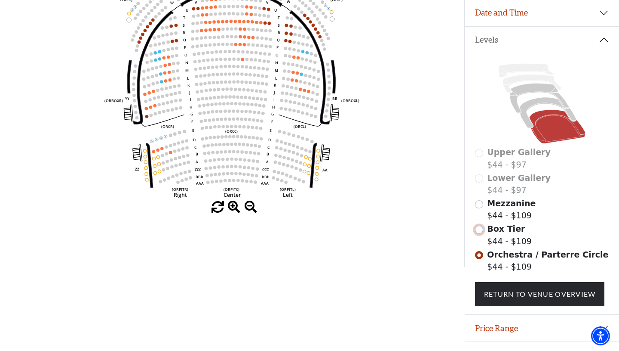
click at [481, 229] on input "Box Tier$44 - $109\a" at bounding box center [479, 229] width 8 height 8
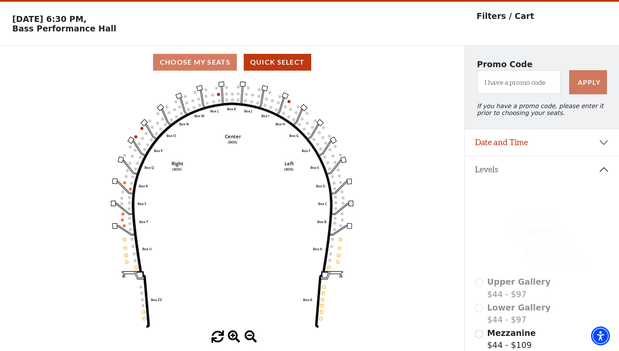
scroll to position [40, 0]
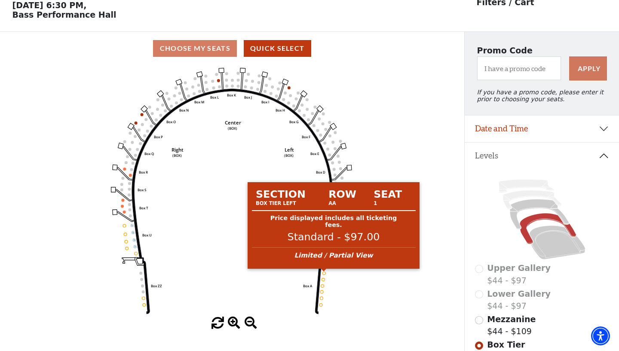
click at [325, 273] on circle at bounding box center [324, 272] width 3 height 3
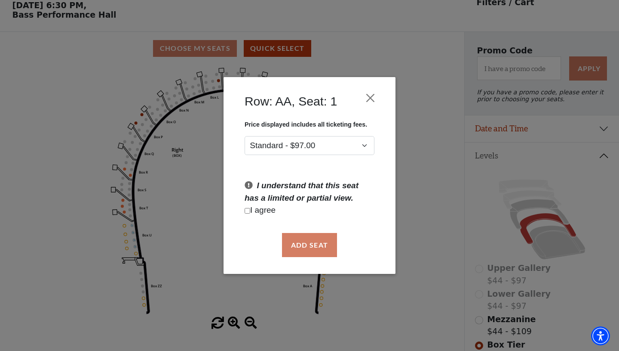
click at [249, 209] on input "Checkbox field" at bounding box center [248, 211] width 6 height 6
checkbox input "true"
click at [308, 245] on button "Add Seat" at bounding box center [309, 245] width 55 height 24
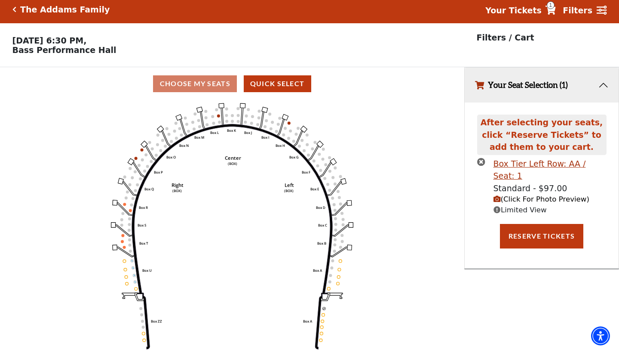
scroll to position [0, 0]
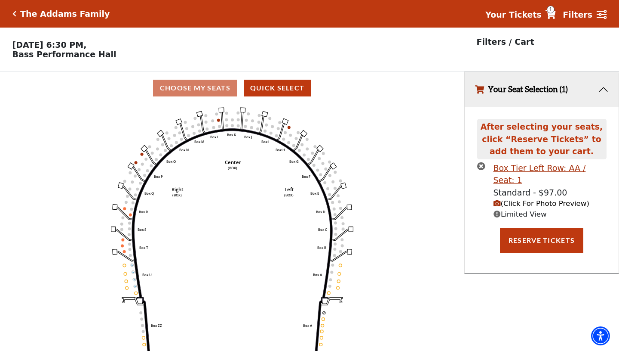
click at [519, 199] on span "(Click For Photo Preview)" at bounding box center [542, 203] width 96 height 8
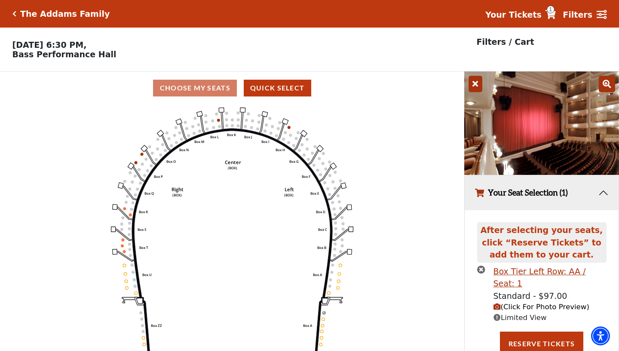
click at [606, 84] on icon at bounding box center [607, 84] width 16 height 16
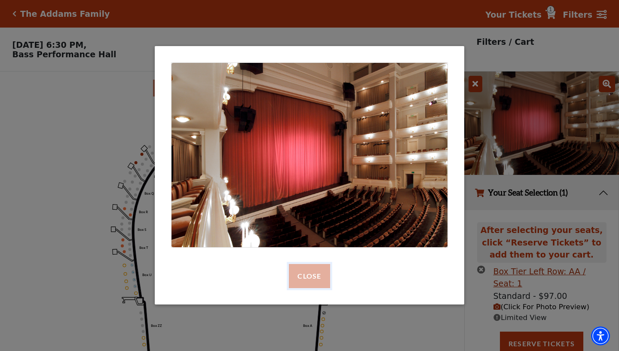
click at [319, 276] on button "Close" at bounding box center [309, 276] width 41 height 24
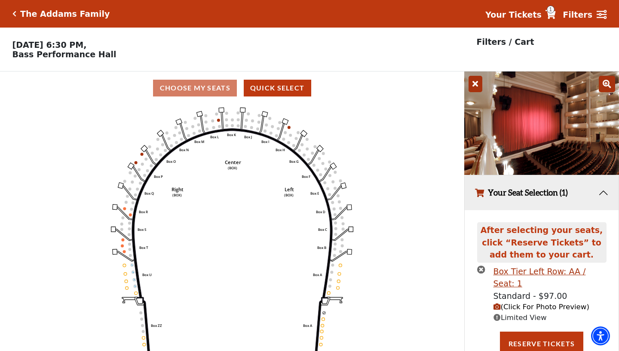
click at [477, 81] on icon at bounding box center [476, 84] width 14 height 16
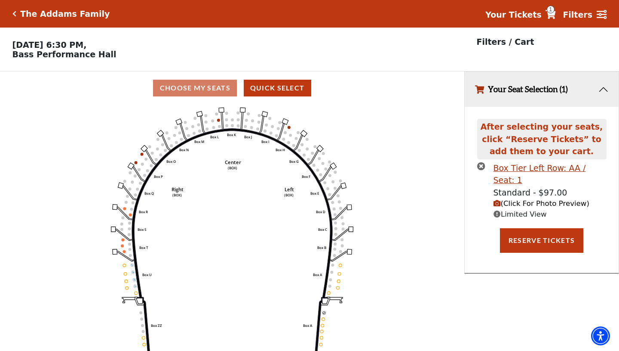
click at [480, 166] on icon "times-circle" at bounding box center [481, 166] width 8 height 8
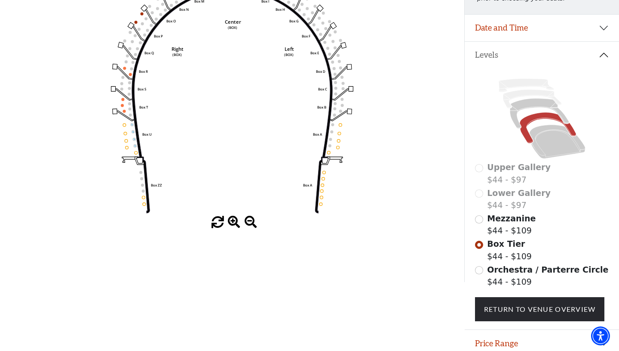
scroll to position [155, 0]
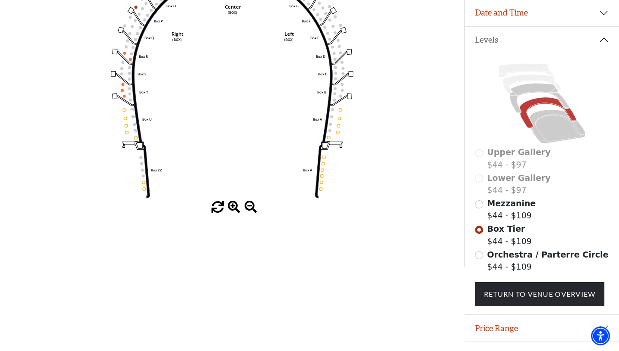
click at [479, 157] on div "Upper Gallery $44 - $97" at bounding box center [542, 158] width 134 height 25
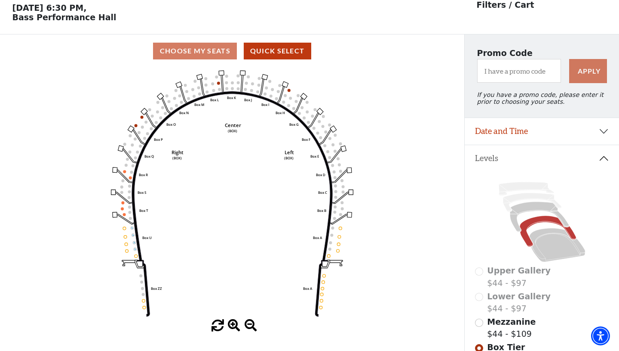
scroll to position [0, 0]
